Goal: Task Accomplishment & Management: Manage account settings

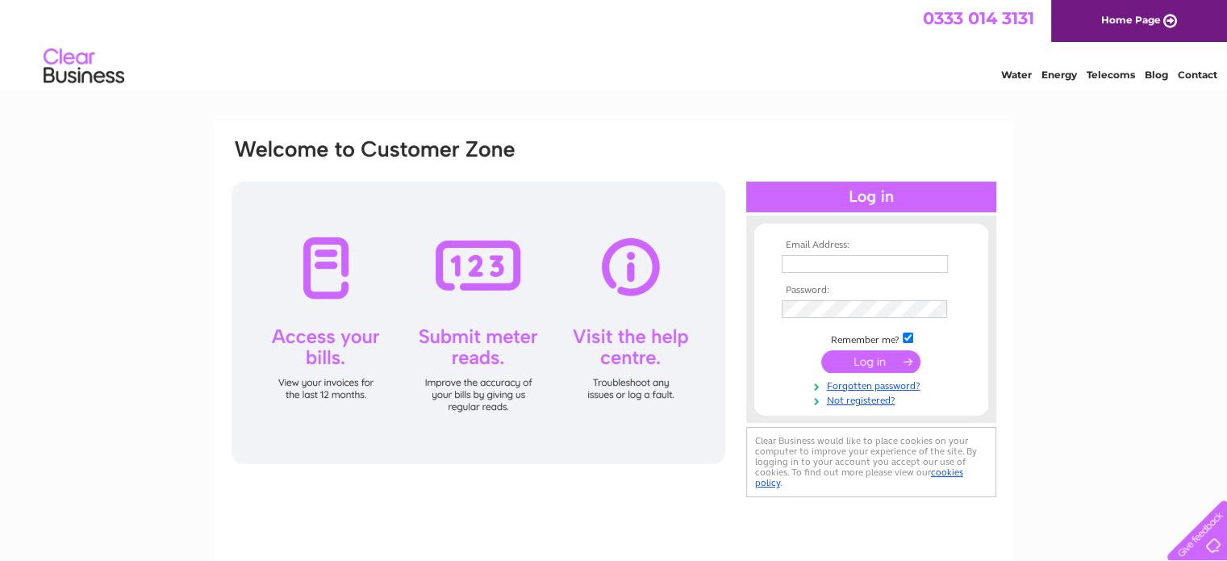
type input "[PERSON_NAME][EMAIL_ADDRESS][DOMAIN_NAME]"
click at [878, 361] on input "submit" at bounding box center [870, 361] width 99 height 23
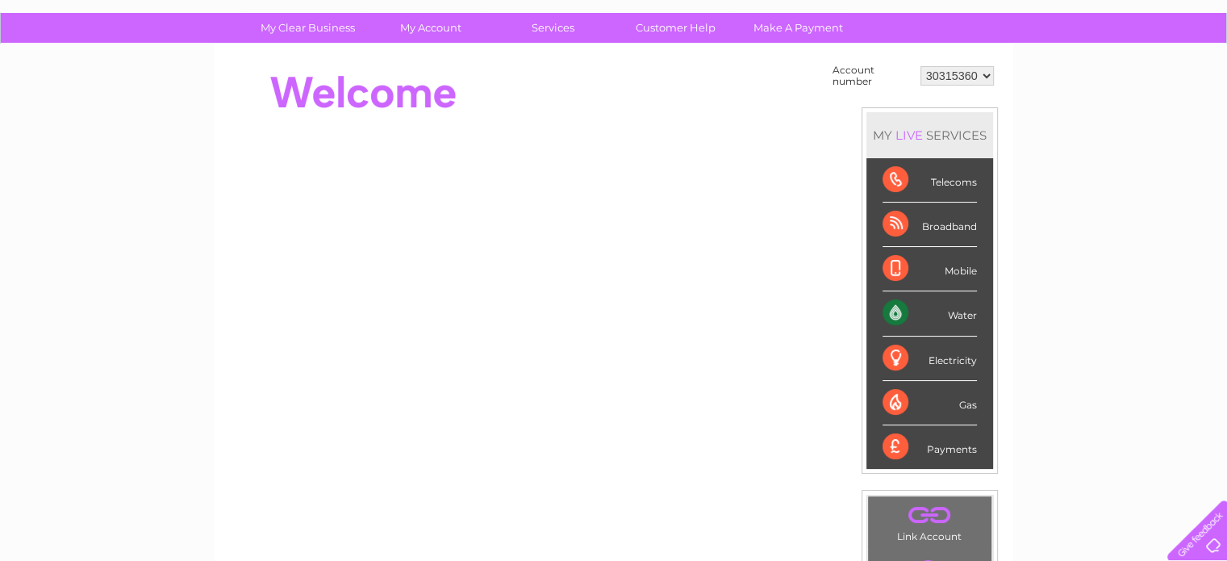
scroll to position [242, 0]
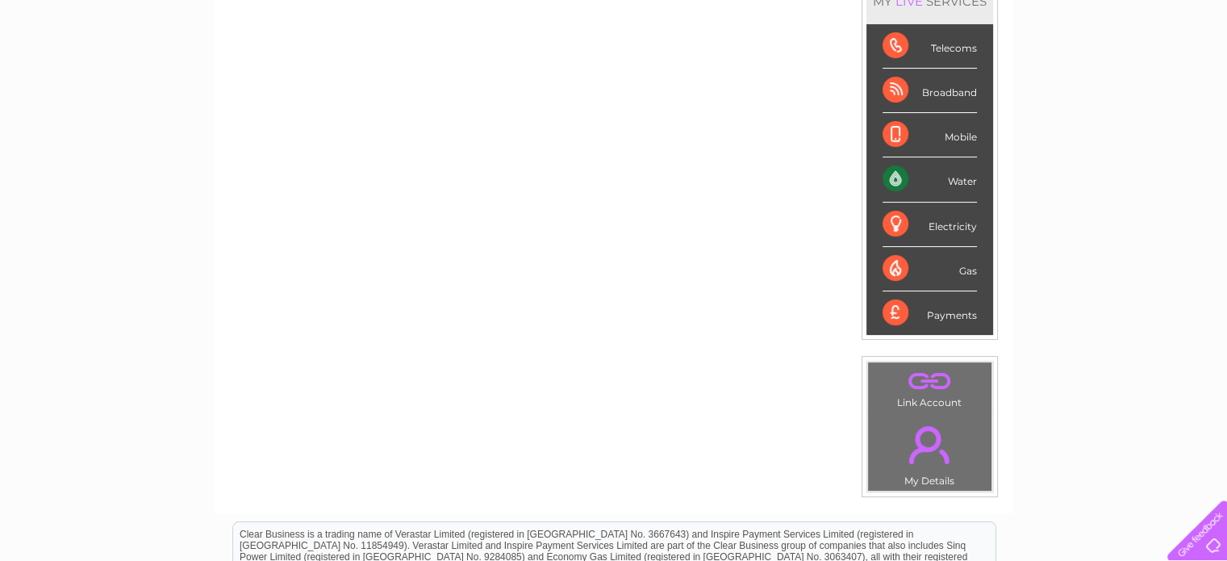
click at [882, 177] on div "Water" at bounding box center [929, 179] width 94 height 44
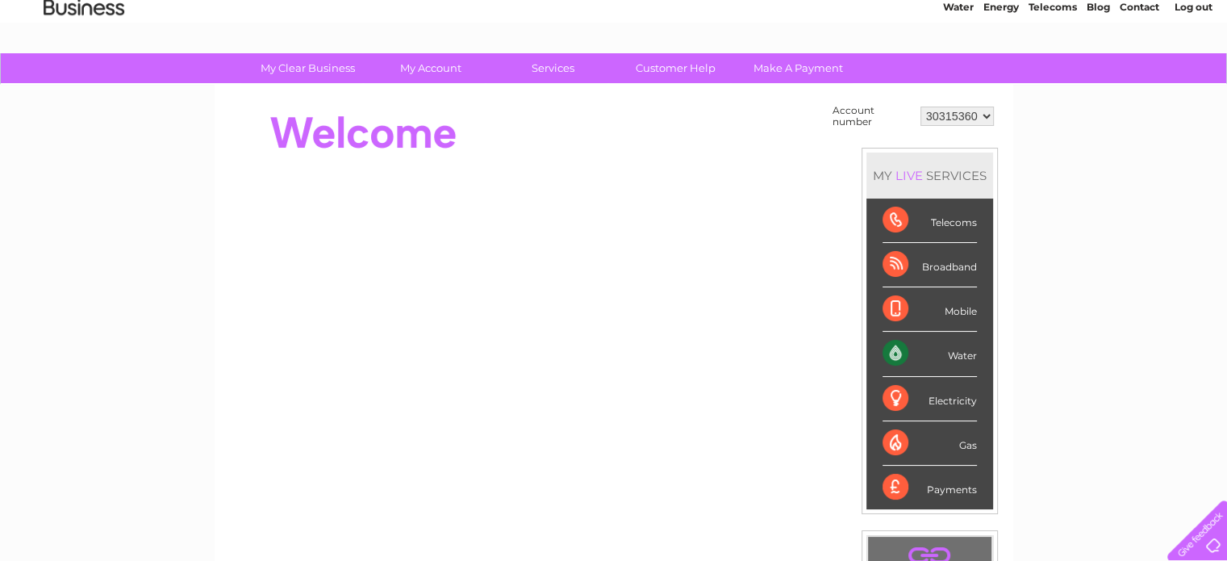
scroll to position [0, 0]
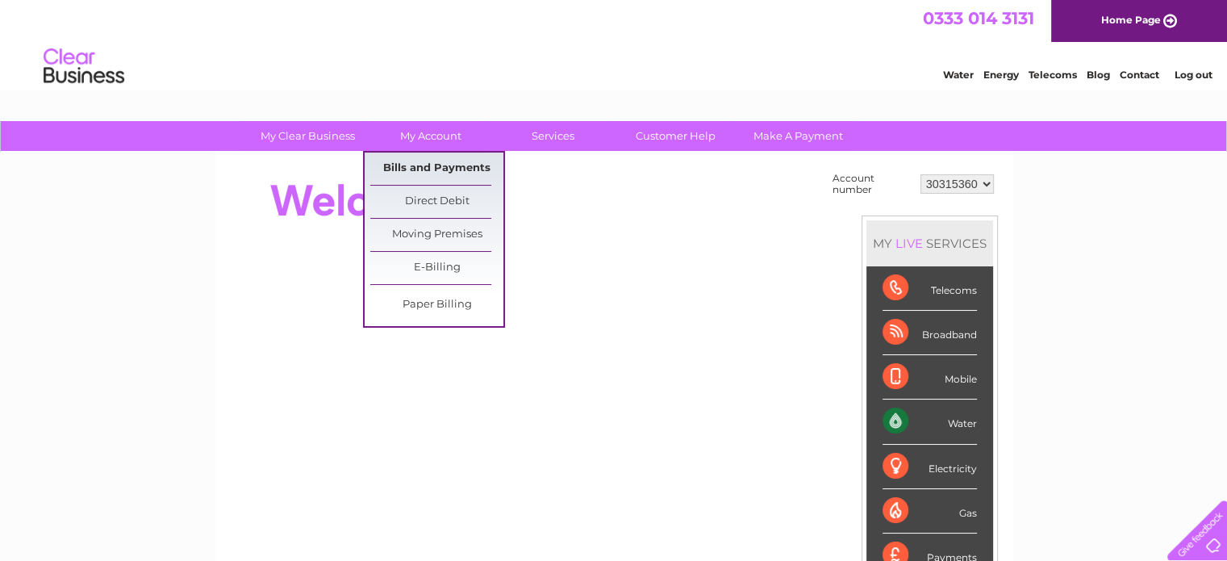
click at [392, 161] on link "Bills and Payments" at bounding box center [436, 168] width 133 height 32
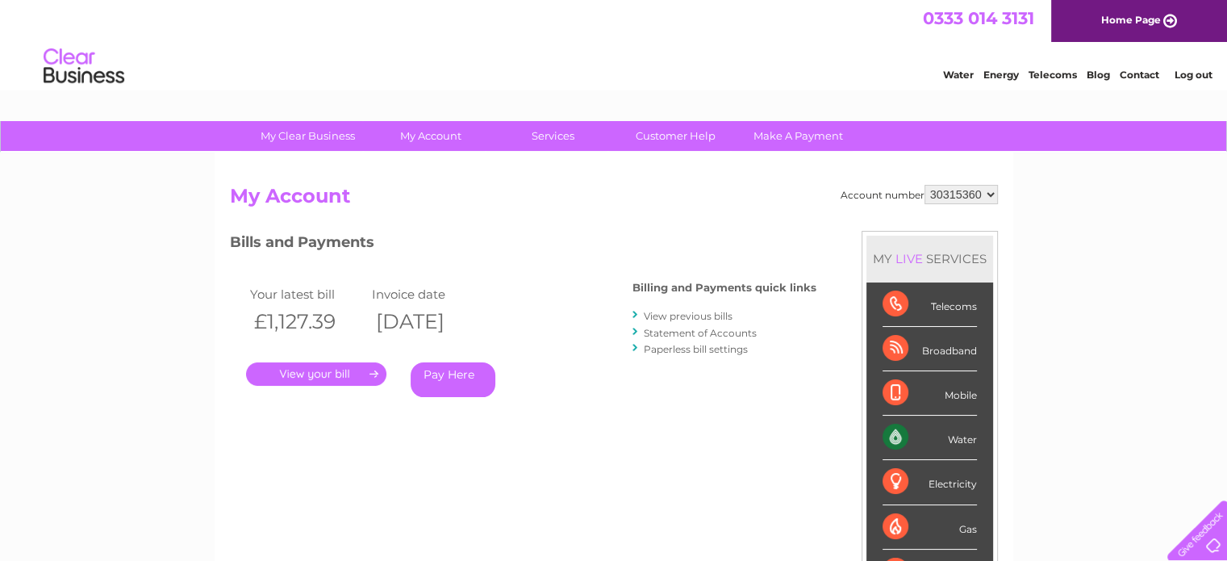
click at [310, 373] on link "." at bounding box center [316, 373] width 140 height 23
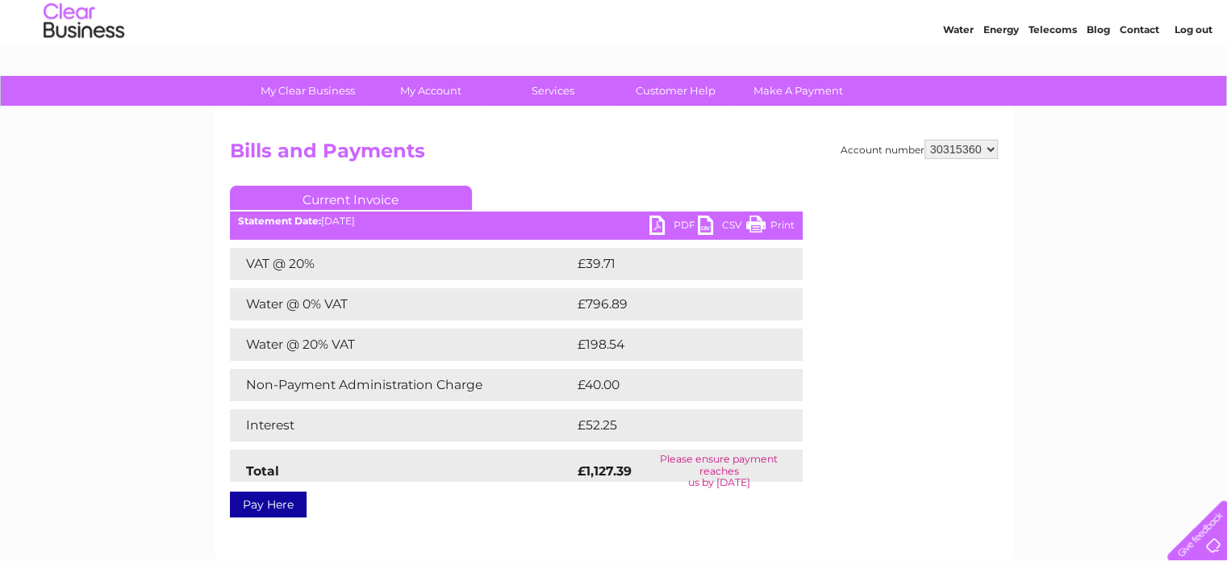
scroll to position [161, 0]
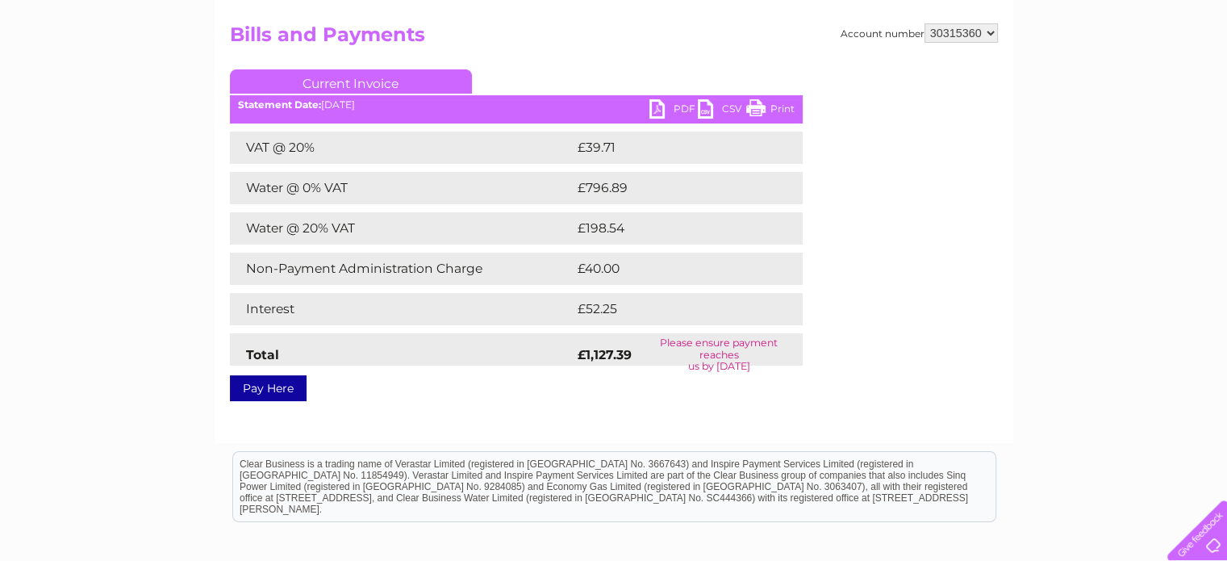
click at [658, 115] on link "PDF" at bounding box center [673, 110] width 48 height 23
